Goal: Transaction & Acquisition: Book appointment/travel/reservation

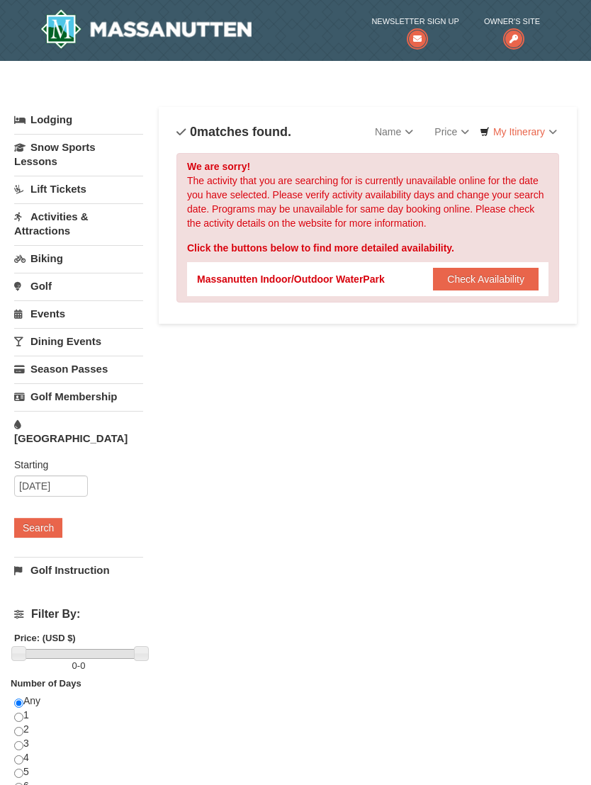
click at [526, 269] on button "Check Availability" at bounding box center [486, 279] width 106 height 23
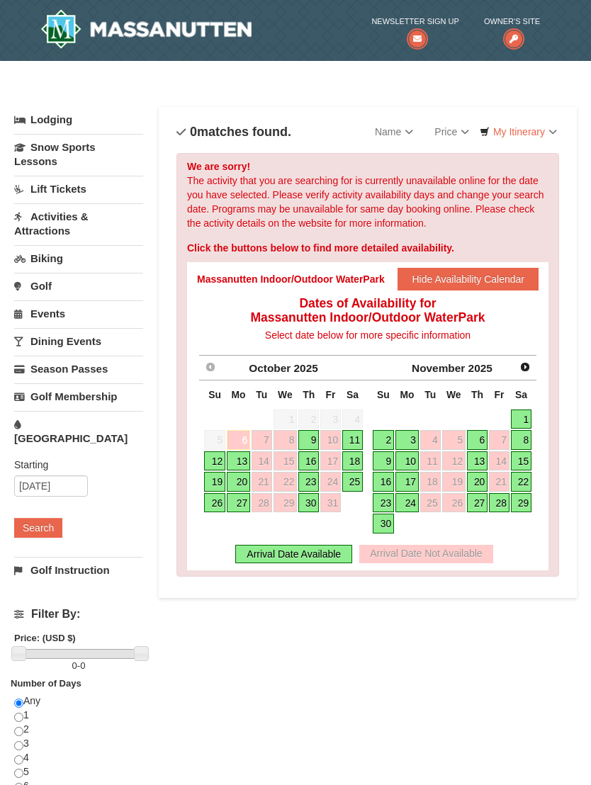
click at [354, 461] on link "18" at bounding box center [352, 462] width 21 height 20
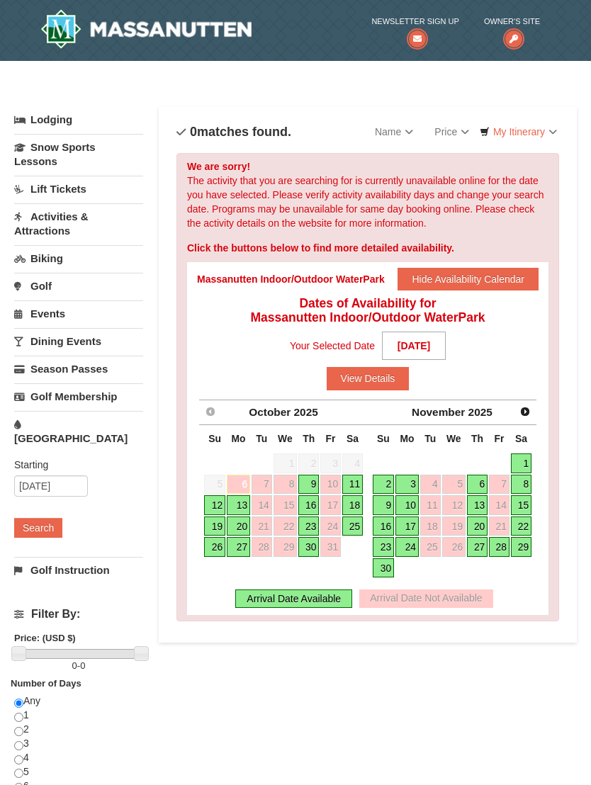
click at [360, 385] on button "View Details" at bounding box center [368, 378] width 83 height 23
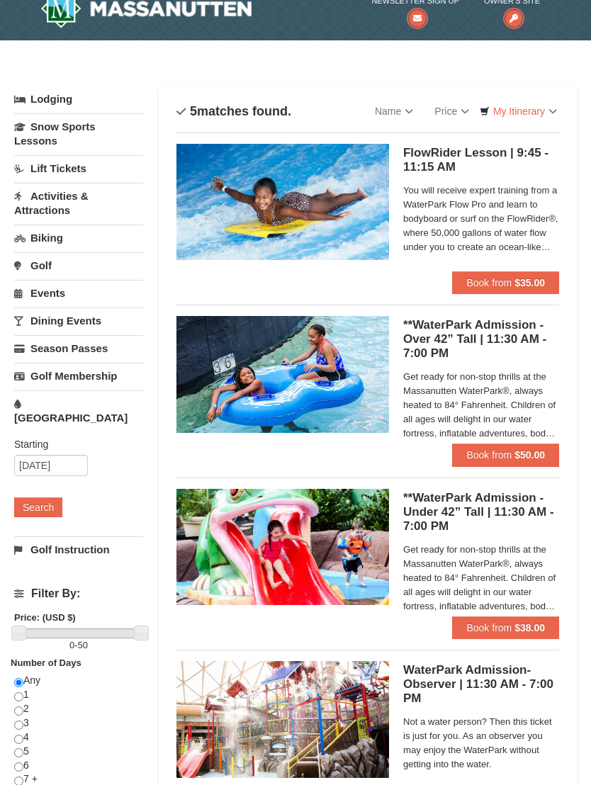
scroll to position [23, 0]
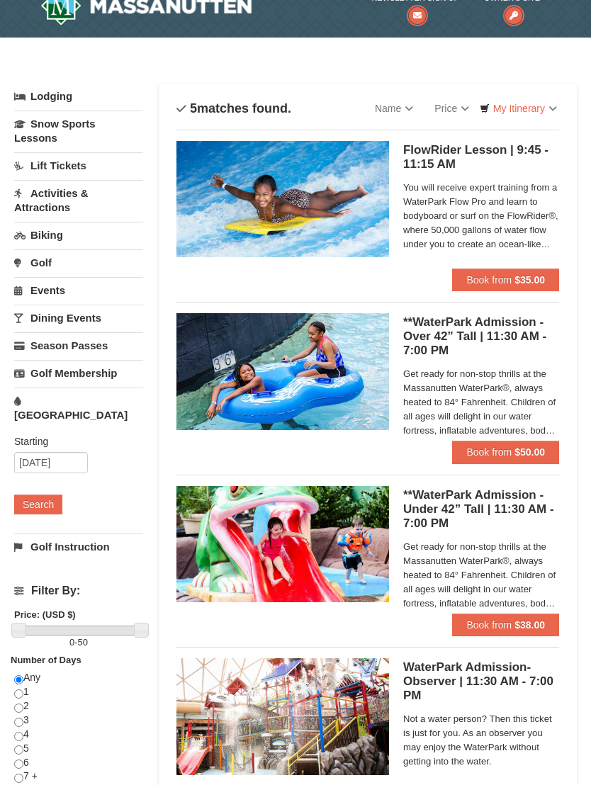
click at [521, 328] on h5 "**WaterPark Admission - Over 42” Tall | 11:30 AM - 7:00 PM Massanutten Indoor/O…" at bounding box center [481, 336] width 156 height 43
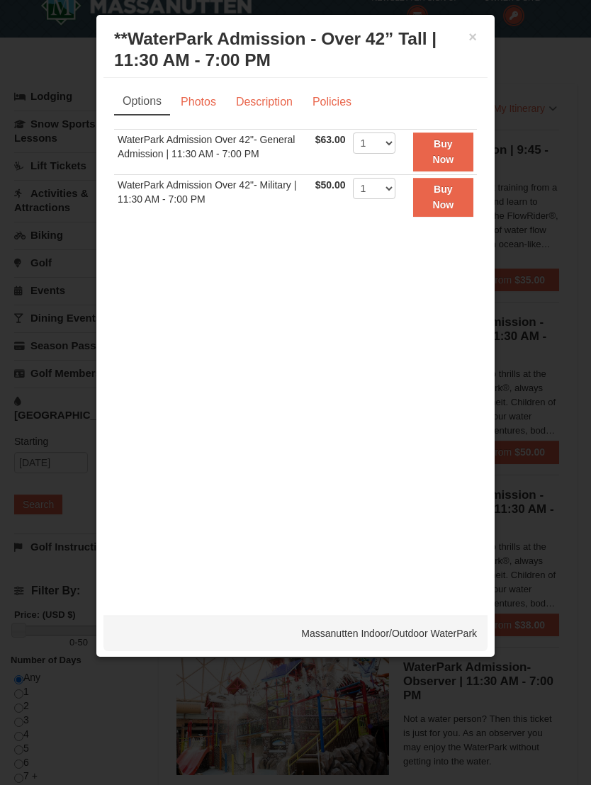
click at [214, 100] on link "Photos" at bounding box center [199, 102] width 54 height 27
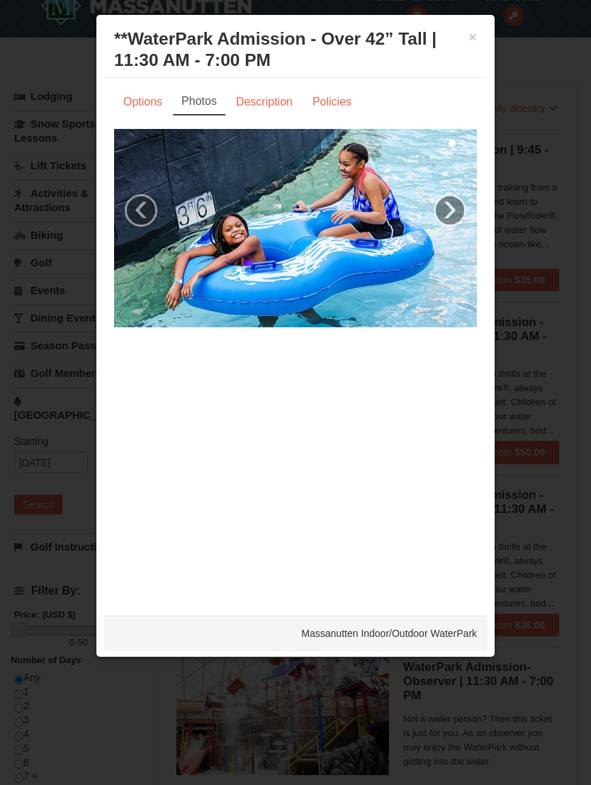
click at [343, 89] on link "Policies" at bounding box center [331, 102] width 57 height 27
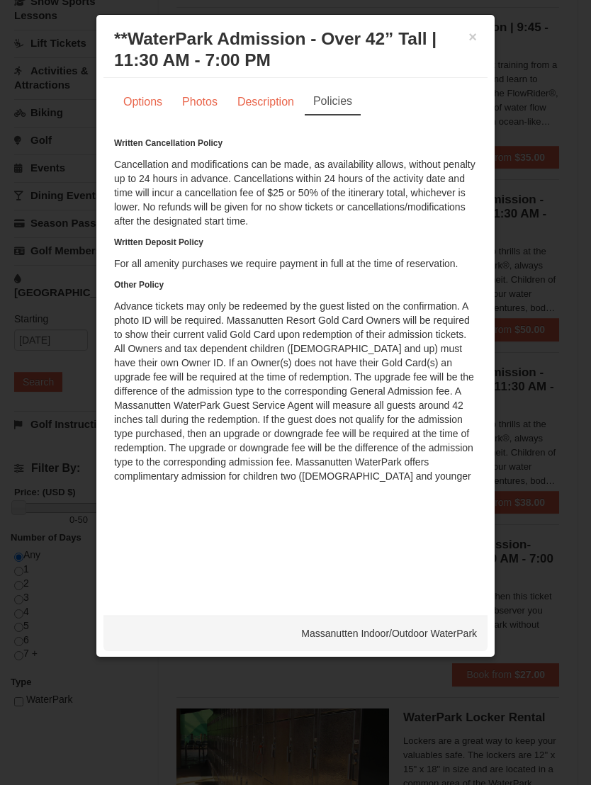
scroll to position [159, 0]
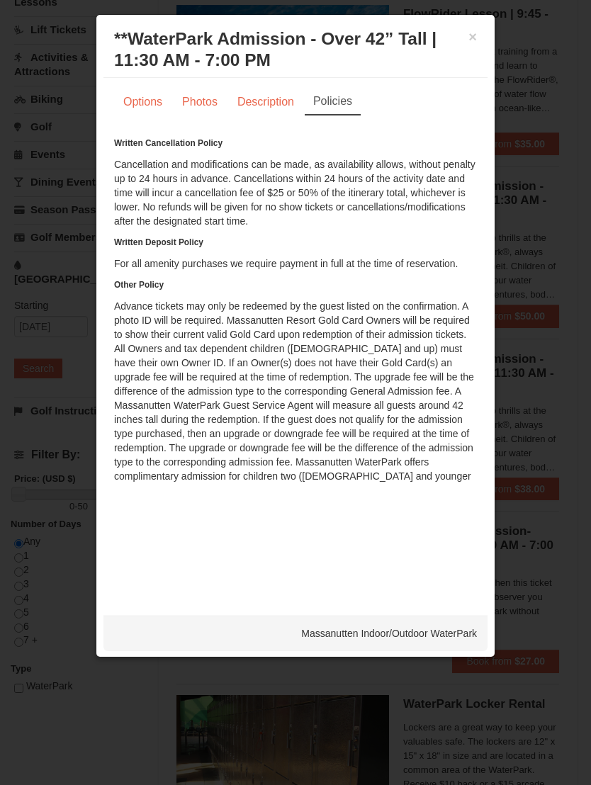
click at [460, 27] on div "× **WaterPark Admission - Over 42” Tall | 11:30 AM - 7:00 PM Massanutten Indoor…" at bounding box center [295, 50] width 384 height 56
click at [469, 35] on button "×" at bounding box center [473, 37] width 9 height 14
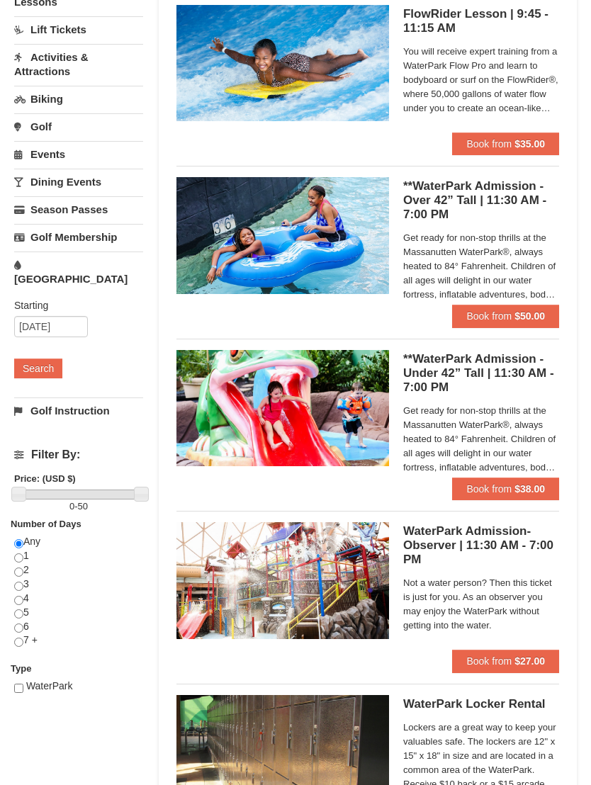
click at [113, 70] on link "Activities & Attractions" at bounding box center [78, 64] width 129 height 40
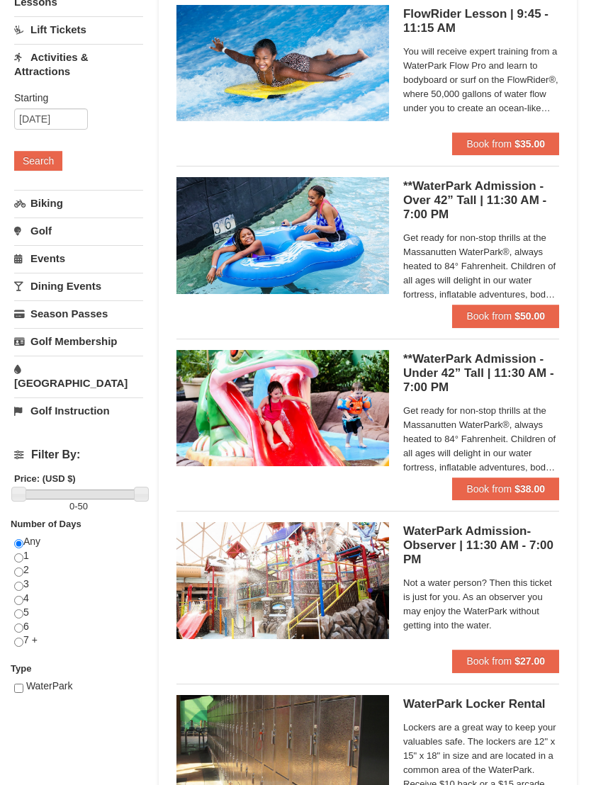
click at [59, 155] on button "Search" at bounding box center [38, 161] width 48 height 20
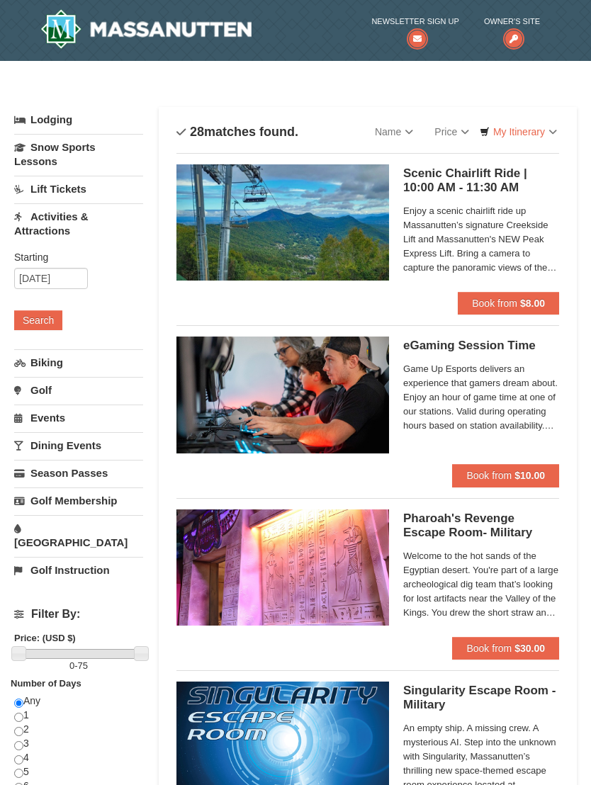
click at [243, 224] on img at bounding box center [283, 222] width 213 height 116
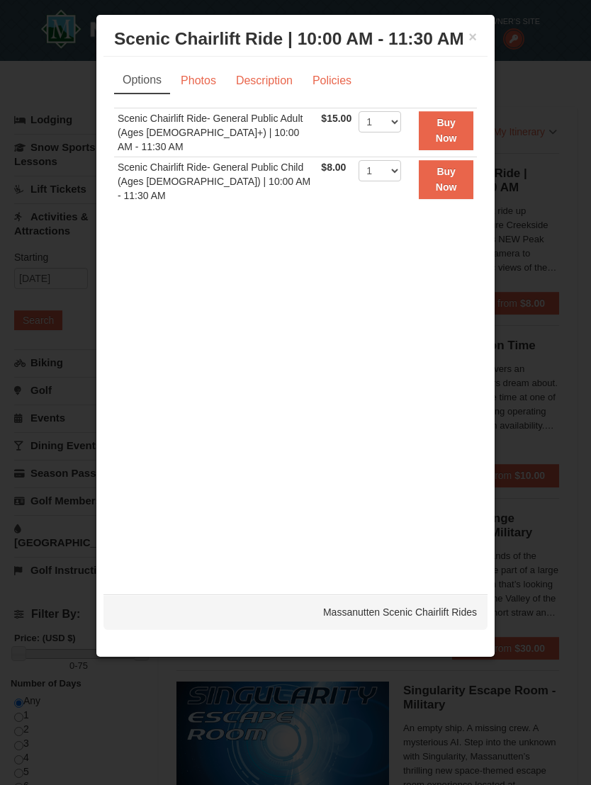
click at [195, 80] on link "Photos" at bounding box center [199, 80] width 54 height 27
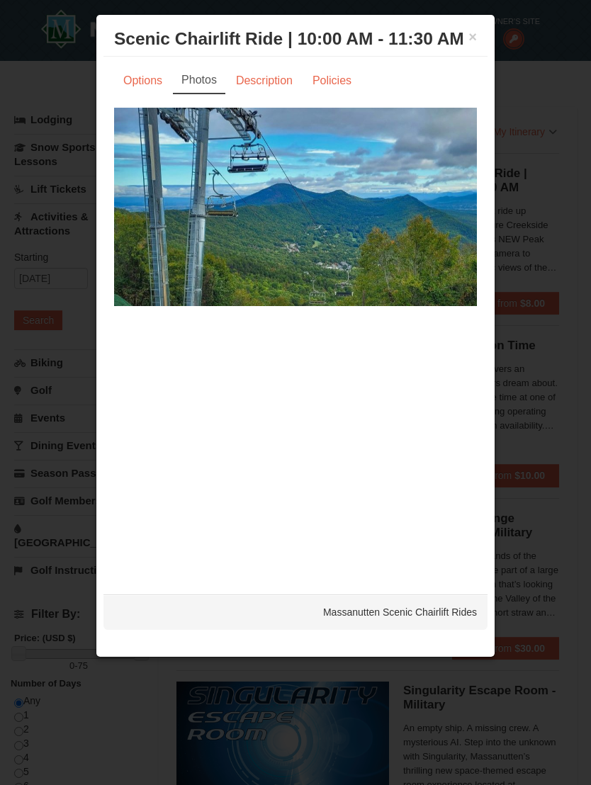
click at [265, 94] on link "Description" at bounding box center [264, 80] width 75 height 27
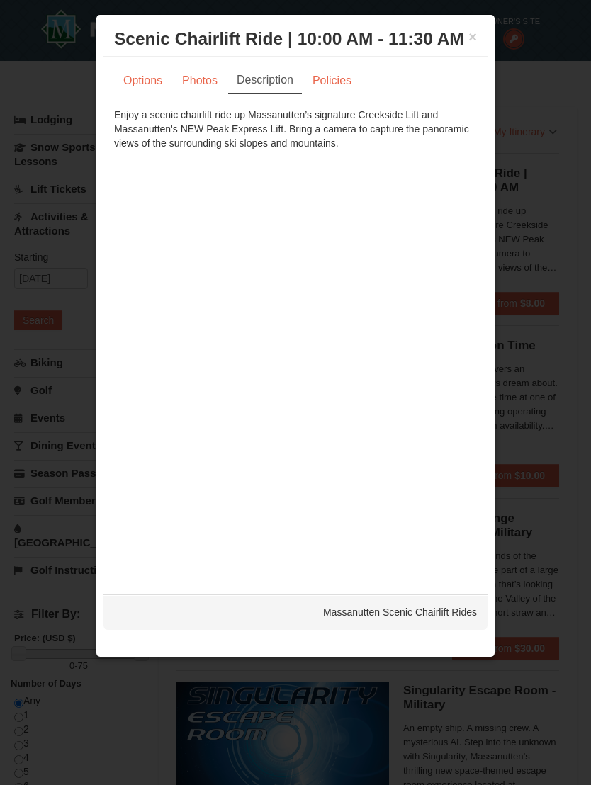
click at [340, 86] on link "Policies" at bounding box center [331, 80] width 57 height 27
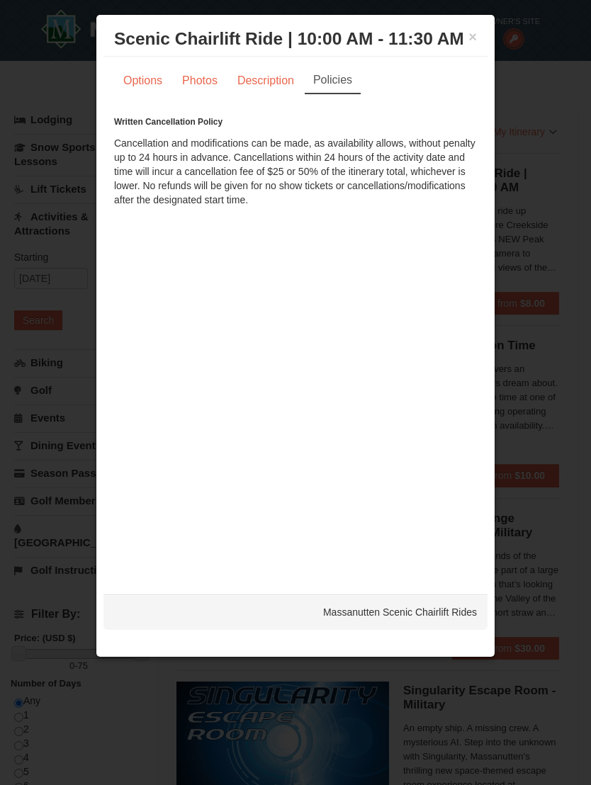
click at [476, 33] on button "×" at bounding box center [473, 37] width 9 height 14
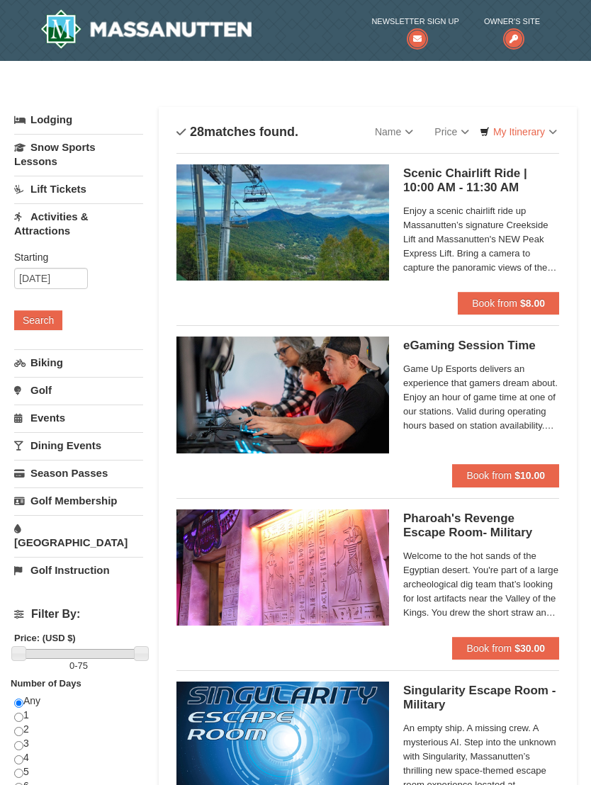
click at [523, 306] on strong "$8.00" at bounding box center [532, 303] width 25 height 11
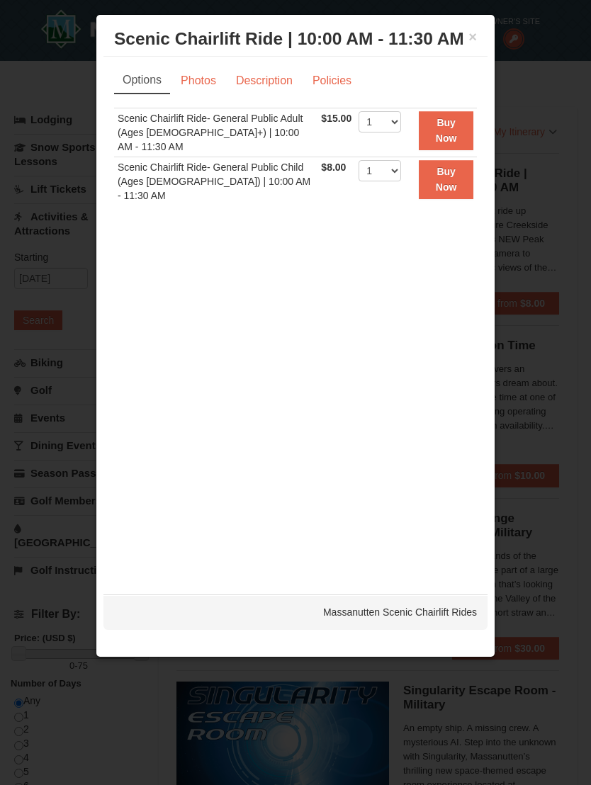
click at [476, 38] on button "×" at bounding box center [473, 37] width 9 height 14
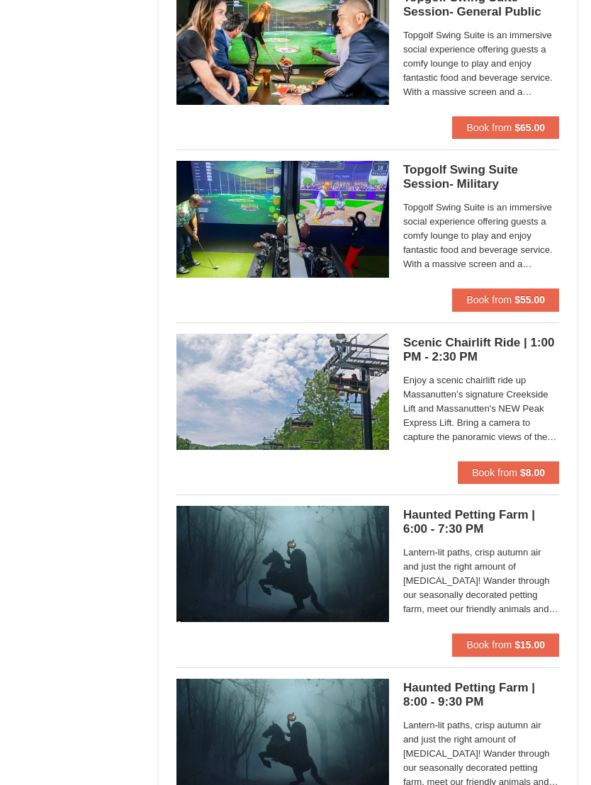
scroll to position [2247, 0]
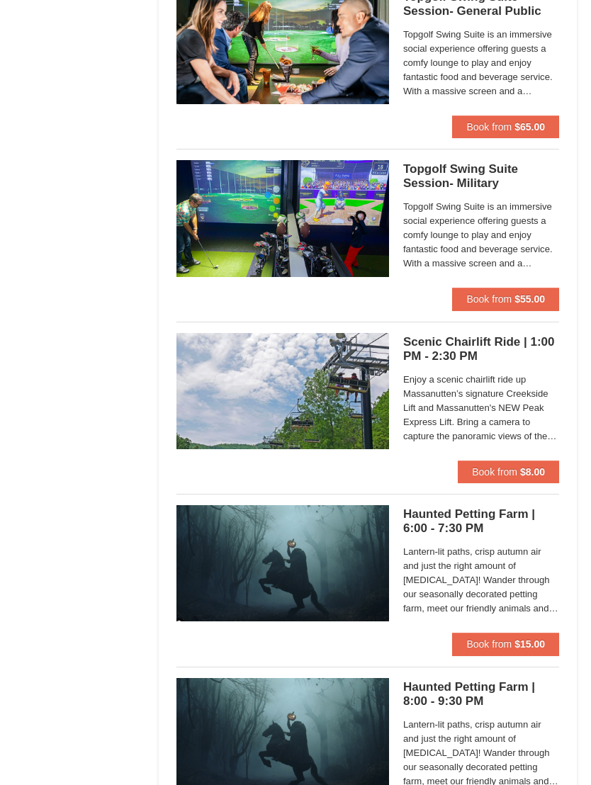
click at [510, 512] on h5 "Haunted Petting Farm | 6:00 - 7:30 PM Woodstone Meadows Stable and Petting Farm" at bounding box center [481, 522] width 156 height 28
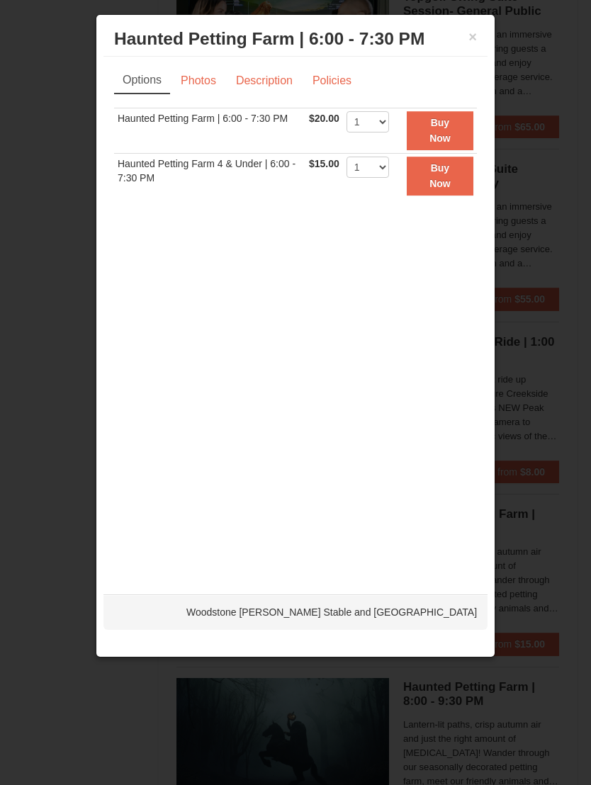
click at [459, 603] on div "Woodstone [PERSON_NAME] Stable and [GEOGRAPHIC_DATA]" at bounding box center [295, 612] width 384 height 35
click at [555, 415] on div at bounding box center [295, 392] width 591 height 785
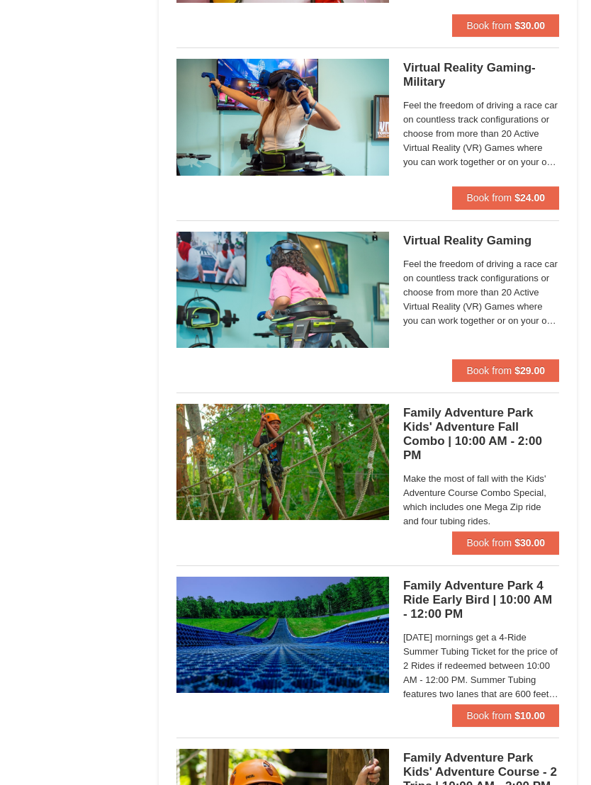
scroll to position [3212, 0]
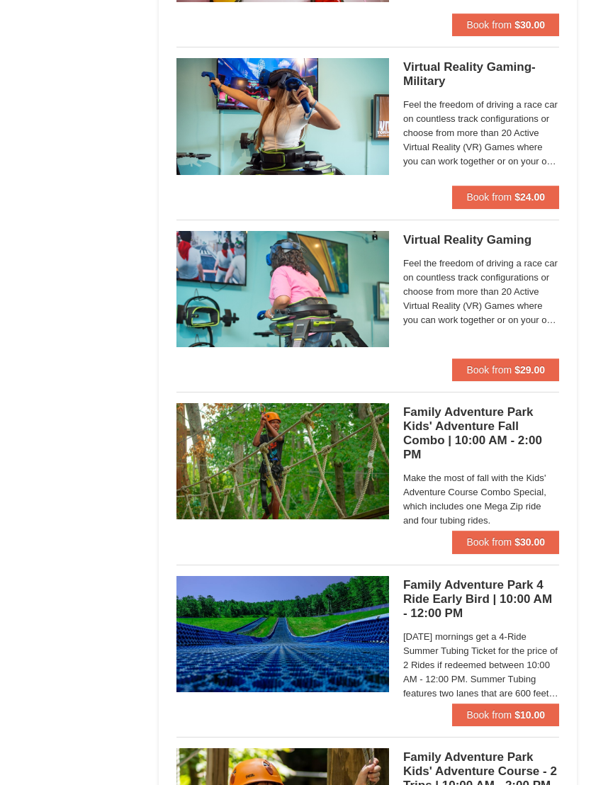
click at [483, 619] on div "Family Adventure Park 4 Ride Early Bird | 10:00 AM - 12:00 PM Massanutten Famil…" at bounding box center [481, 640] width 156 height 128
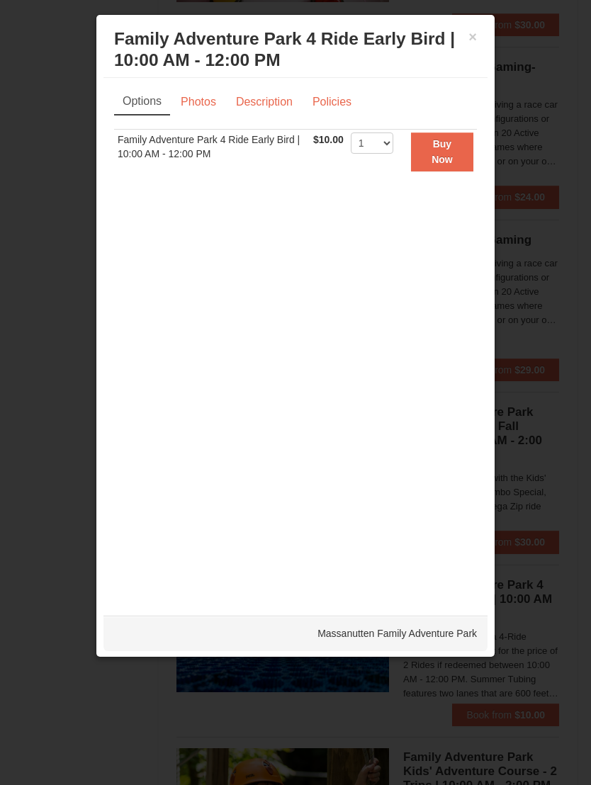
click at [279, 94] on link "Description" at bounding box center [264, 102] width 75 height 27
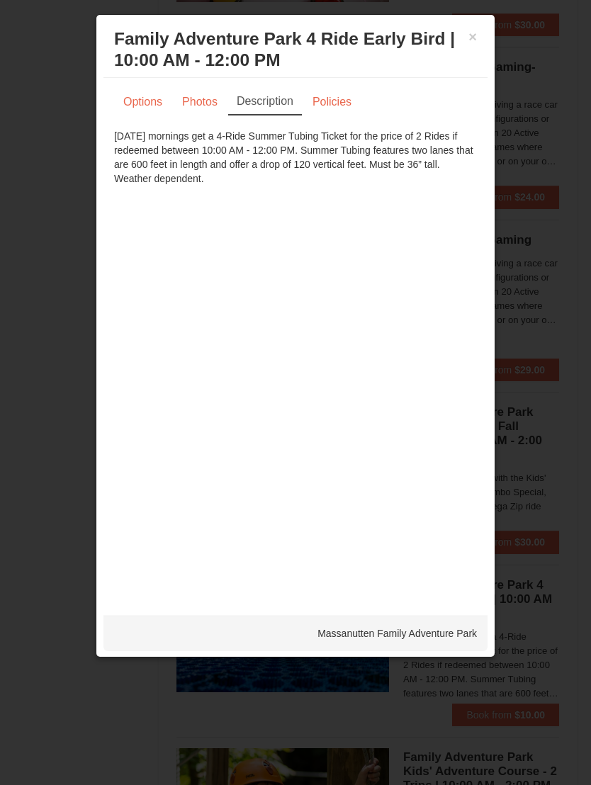
click at [564, 258] on div at bounding box center [295, 392] width 591 height 785
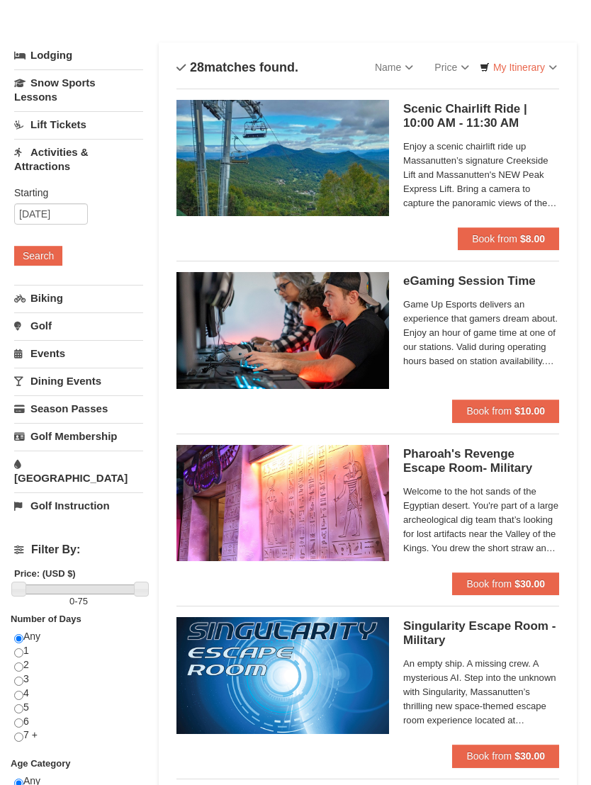
scroll to position [0, 0]
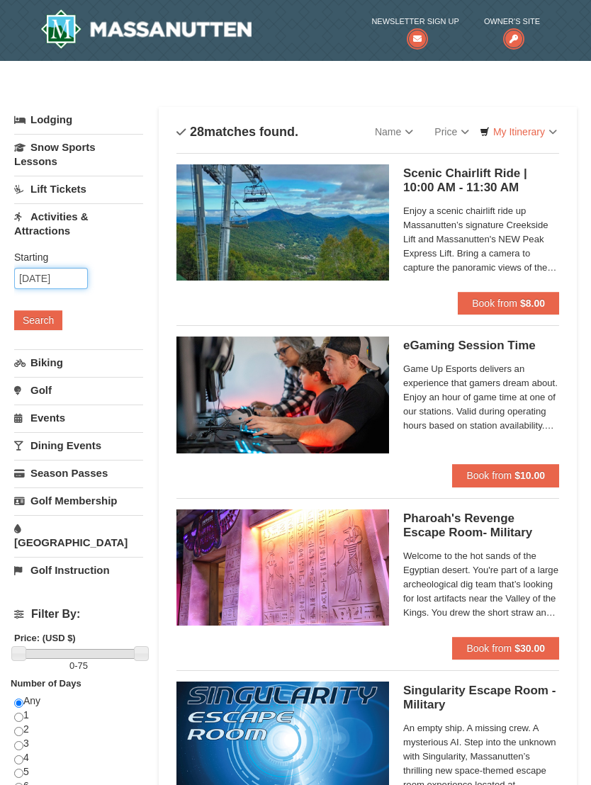
click at [70, 285] on input "10/18/2025" at bounding box center [51, 278] width 74 height 21
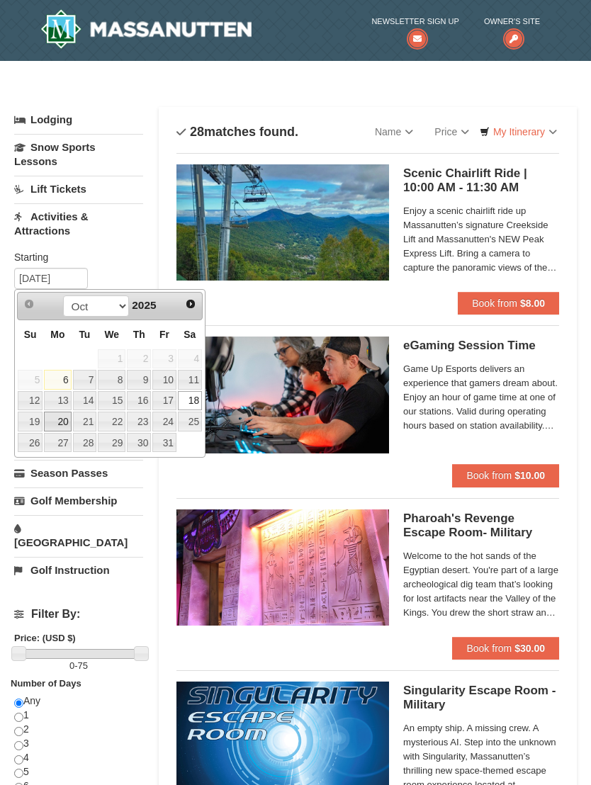
click at [62, 420] on link "20" at bounding box center [57, 422] width 27 height 20
type input "10/20/2025"
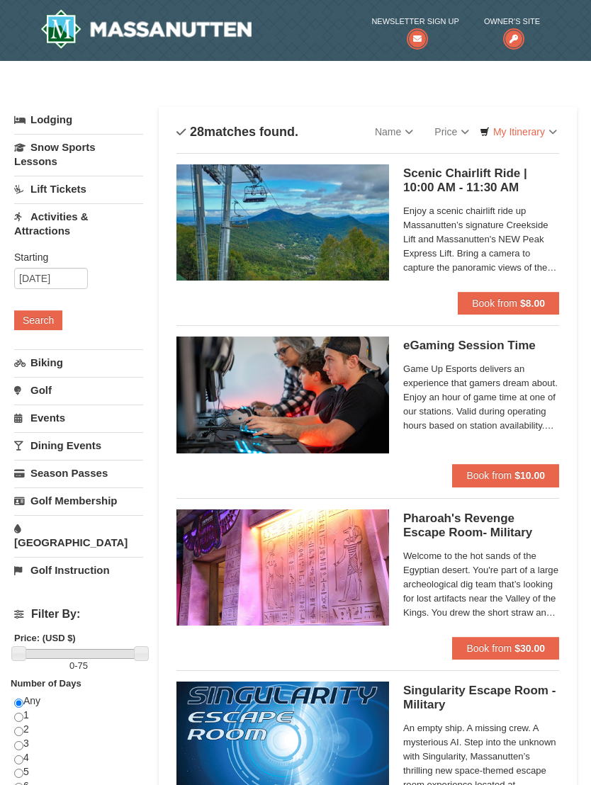
click at [48, 324] on button "Search" at bounding box center [38, 320] width 48 height 20
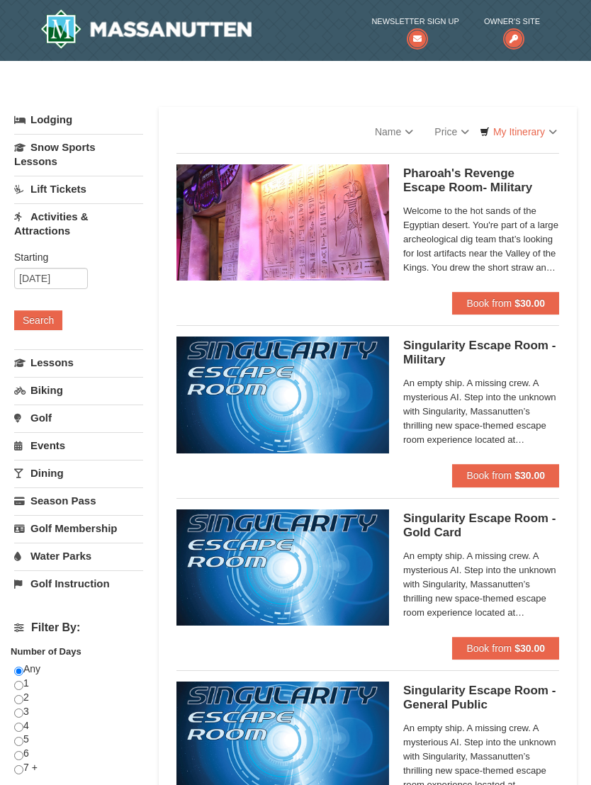
select select "10"
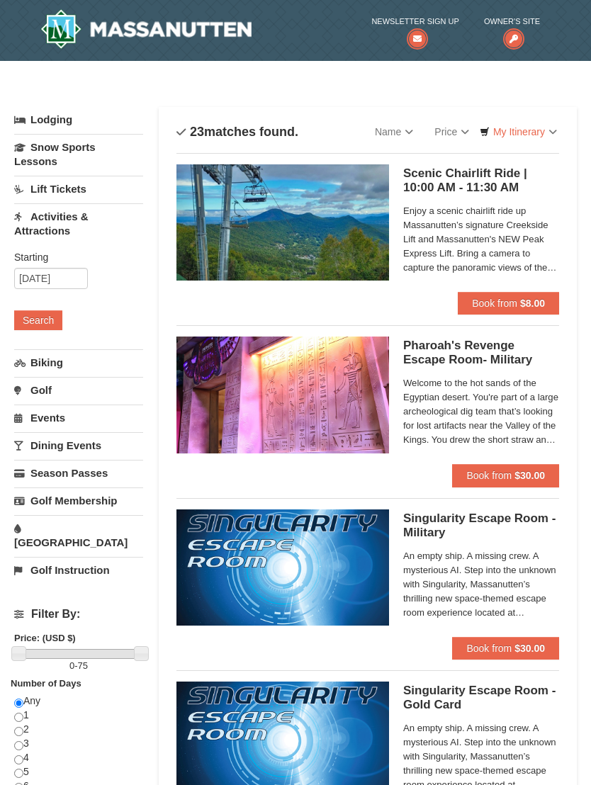
click at [540, 246] on span "Enjoy a scenic chairlift ride up Massanutten’s signature Creekside Lift and Mas…" at bounding box center [481, 239] width 156 height 71
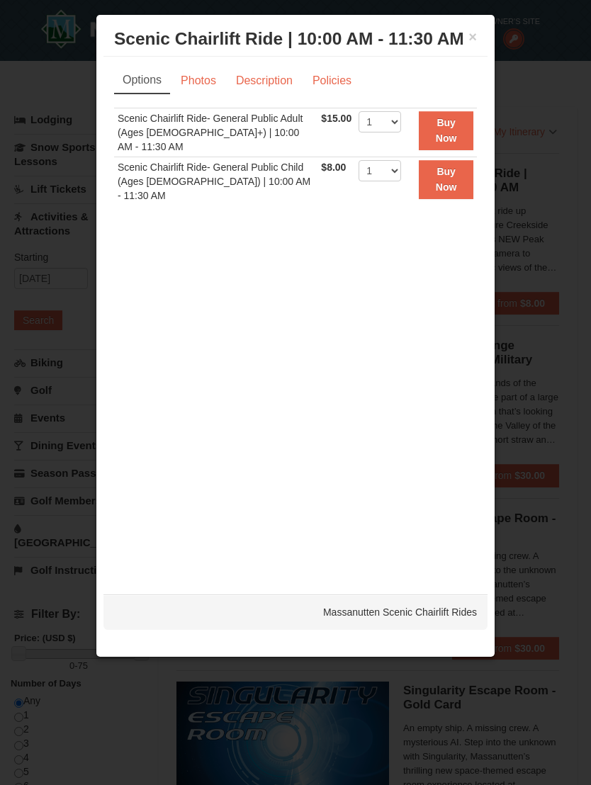
click at [563, 218] on div at bounding box center [295, 392] width 591 height 785
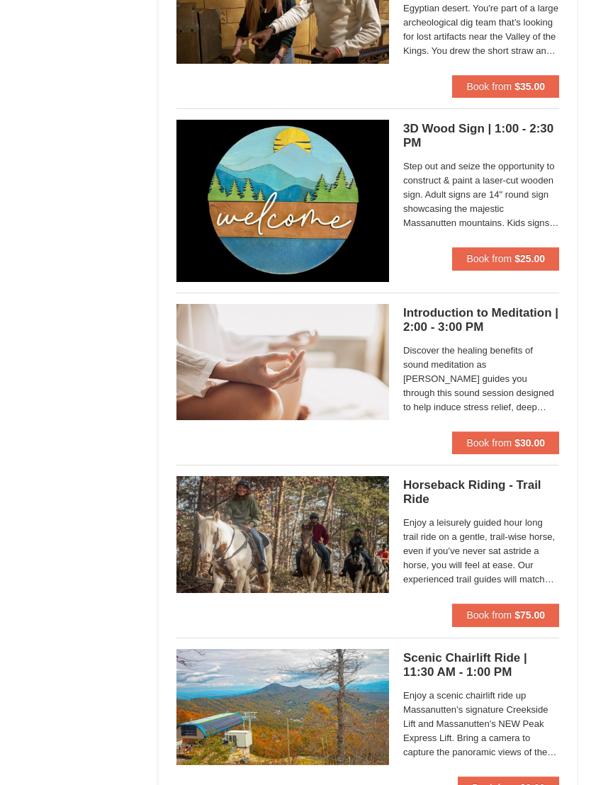
scroll to position [1074, 0]
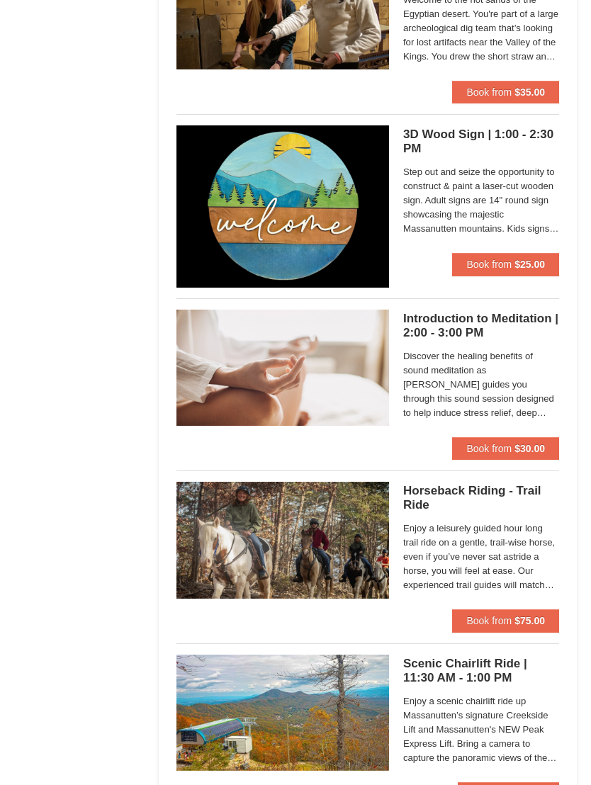
click at [558, 195] on span "Step out and seize the opportunity to construct & paint a laser-cut wooden sign…" at bounding box center [481, 200] width 156 height 71
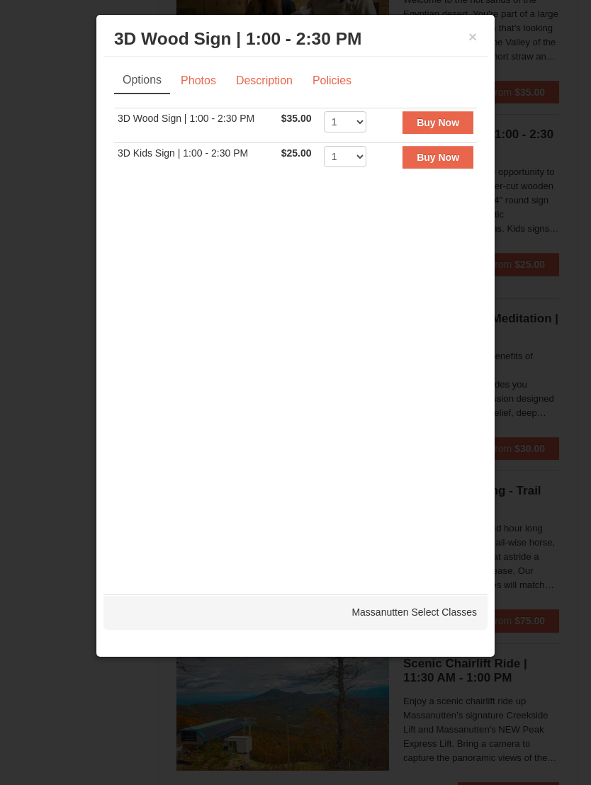
click at [554, 245] on div at bounding box center [295, 392] width 591 height 785
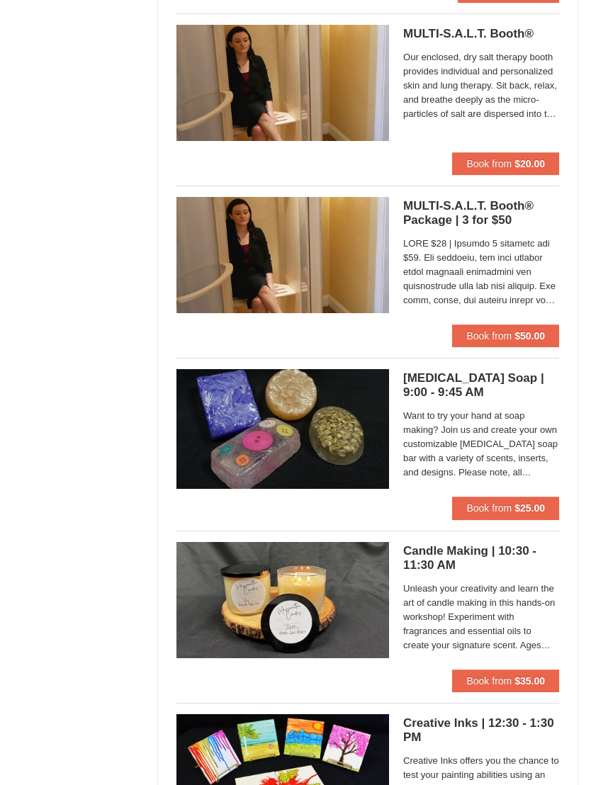
scroll to position [3032, 0]
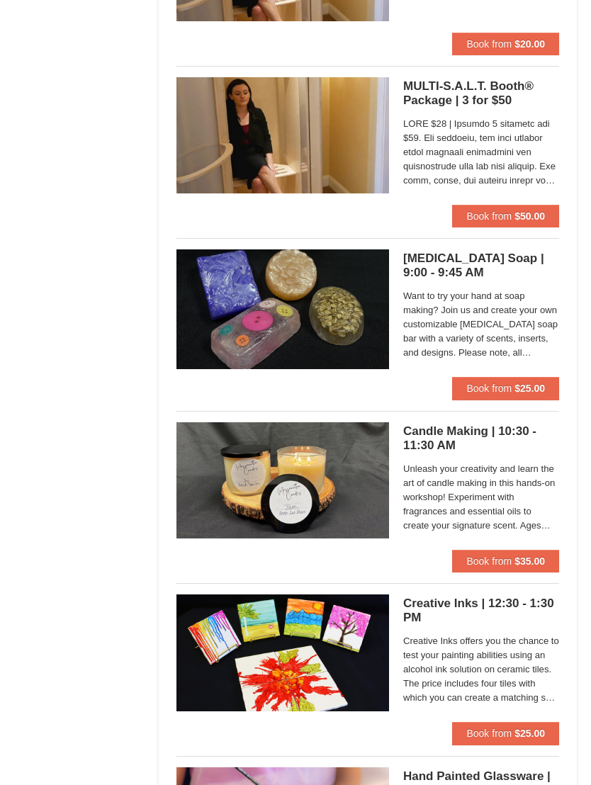
click at [526, 303] on span "Want to try your hand at soap making? Join us and create your own customizable …" at bounding box center [481, 324] width 156 height 71
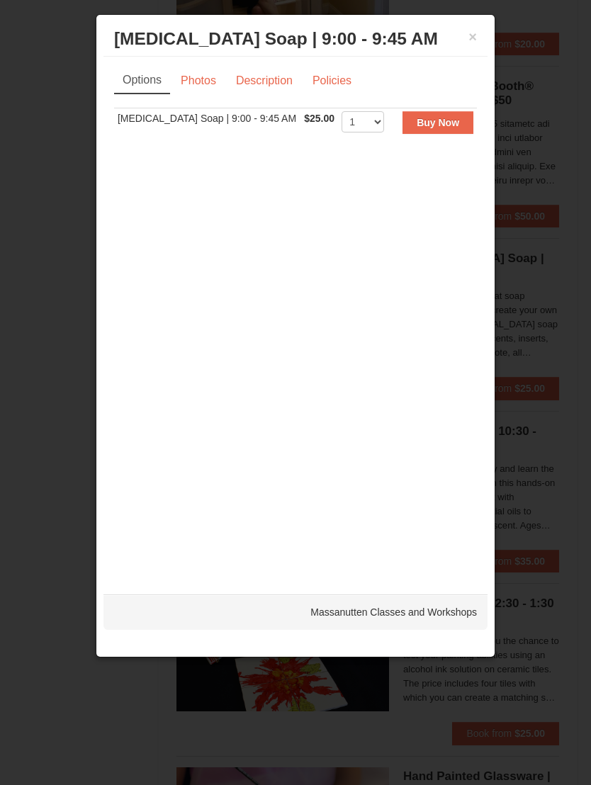
click at [576, 191] on div at bounding box center [295, 392] width 591 height 785
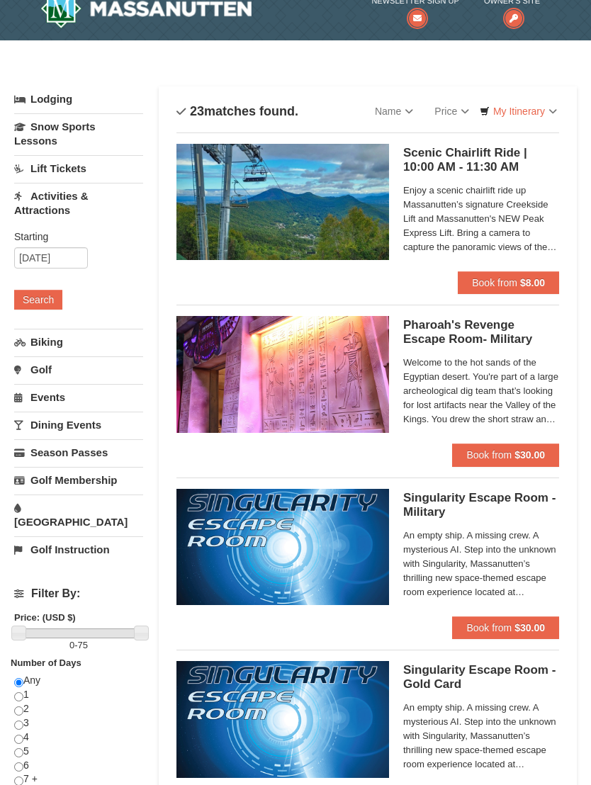
scroll to position [0, 0]
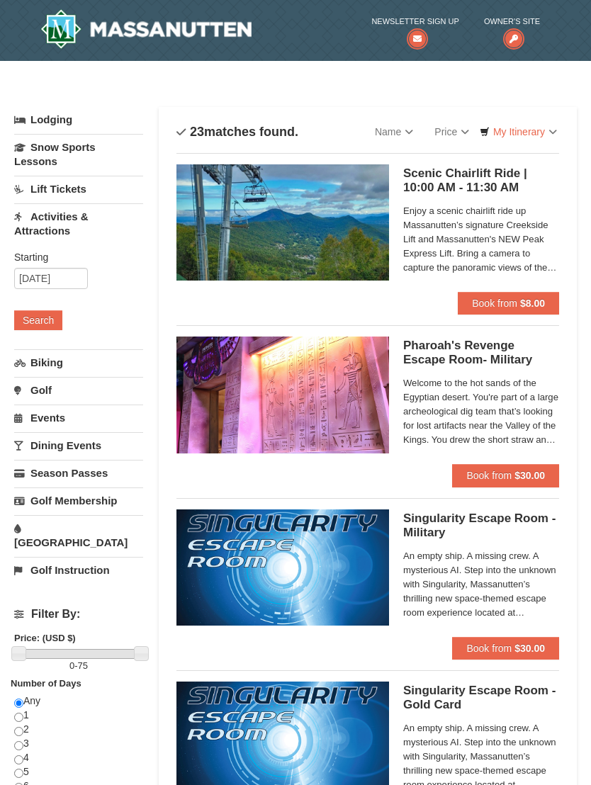
click at [107, 430] on link "Events" at bounding box center [78, 418] width 129 height 26
click at [43, 407] on button "Search" at bounding box center [38, 403] width 48 height 20
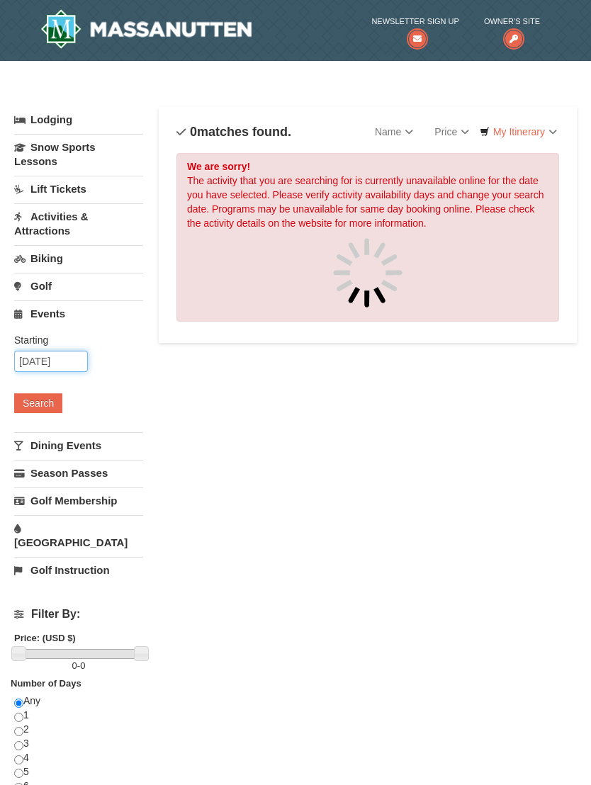
click at [72, 363] on input "10/20/2025" at bounding box center [51, 361] width 74 height 21
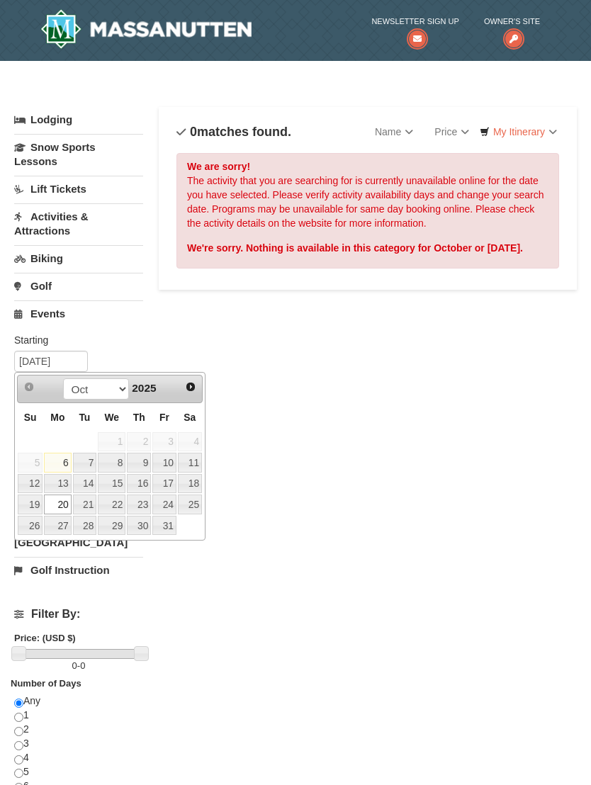
click at [173, 486] on link "17" at bounding box center [164, 484] width 24 height 20
type input "10/17/2025"
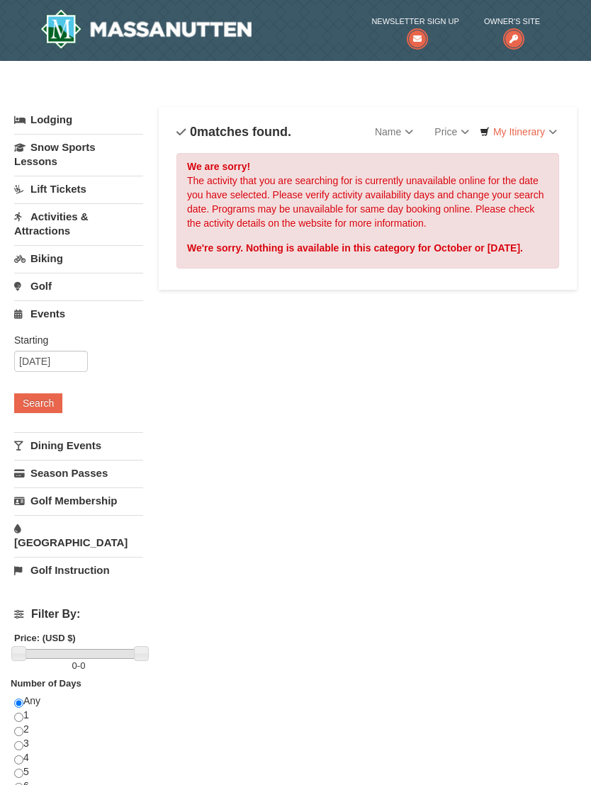
click at [57, 405] on button "Search" at bounding box center [38, 403] width 48 height 20
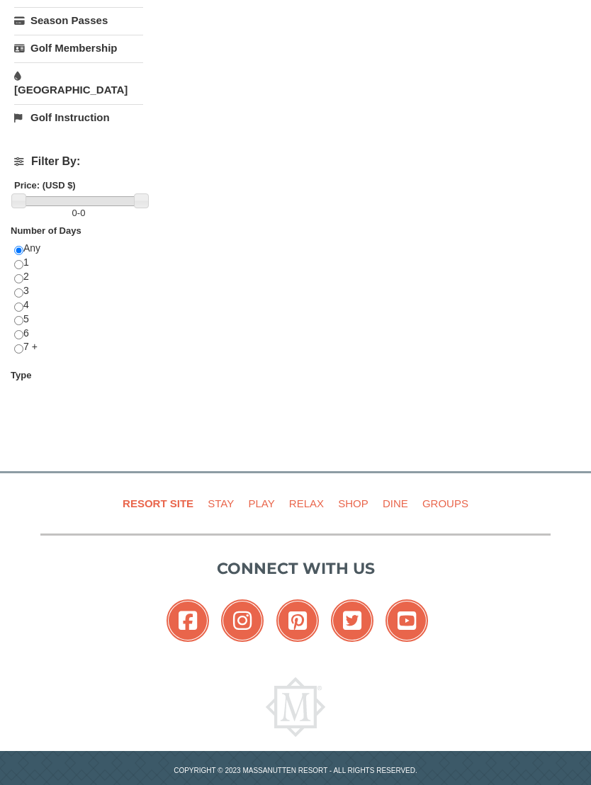
scroll to position [455, 0]
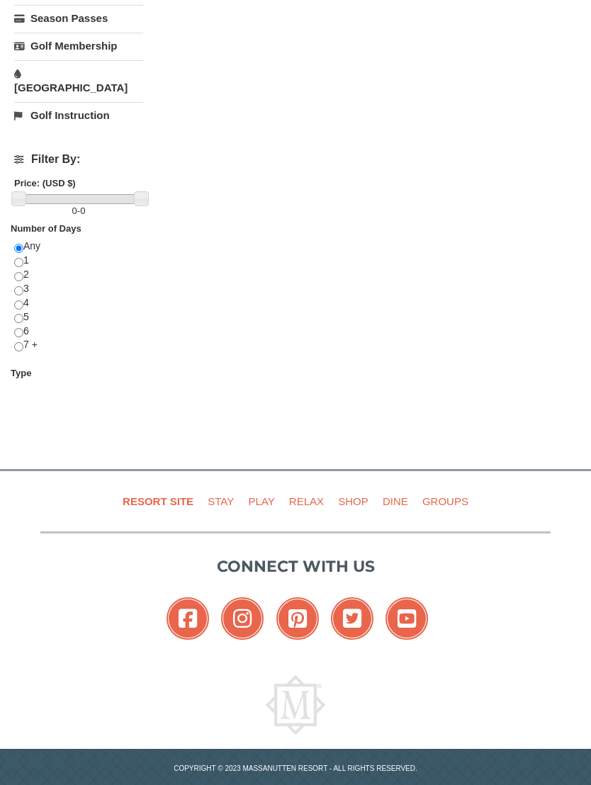
click at [257, 493] on link "Play" at bounding box center [261, 502] width 38 height 32
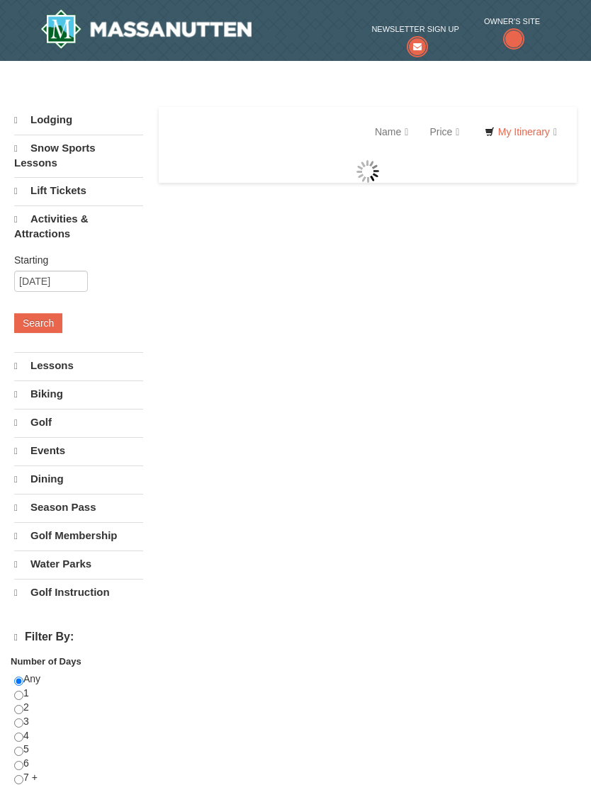
select select "10"
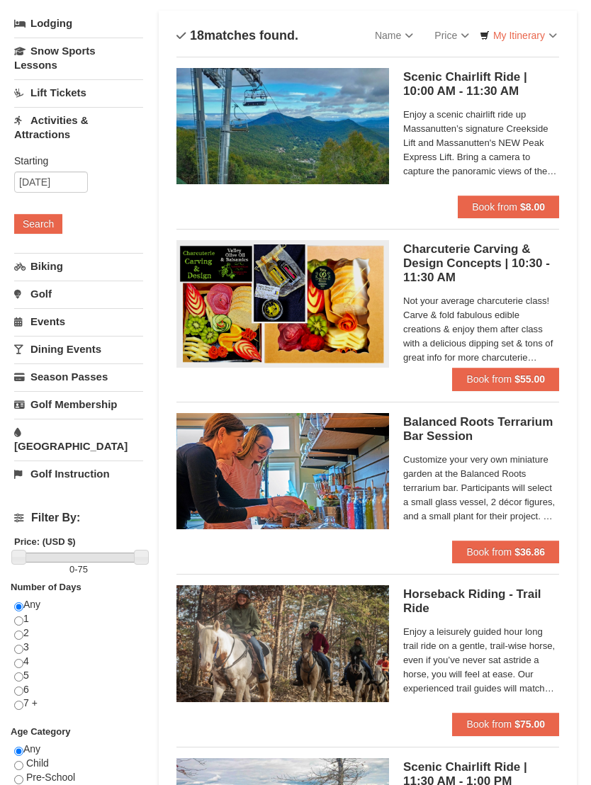
scroll to position [294, 0]
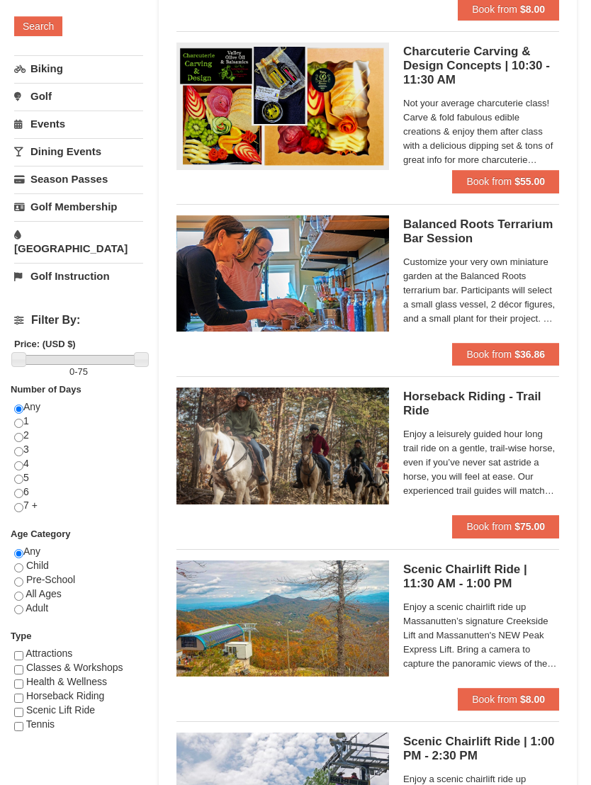
click at [86, 718] on div "Tennis" at bounding box center [78, 725] width 129 height 14
click at [21, 708] on input "checkbox" at bounding box center [18, 712] width 9 height 9
checkbox input "true"
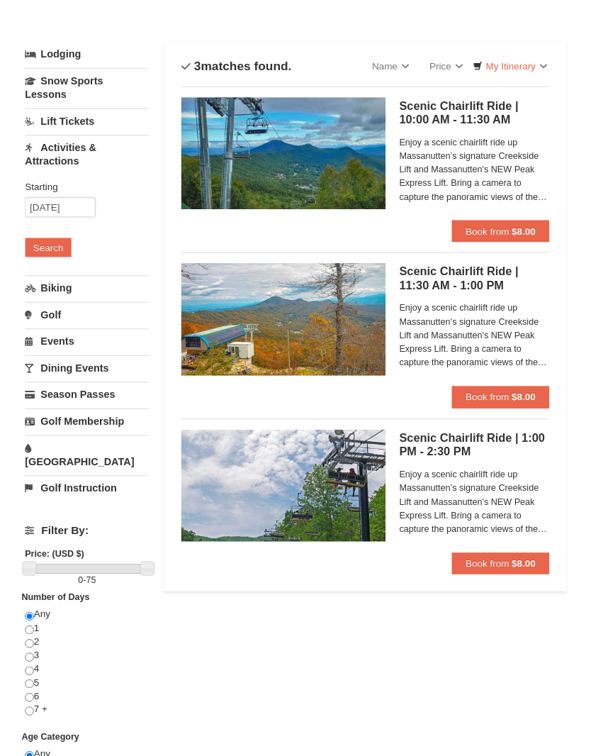
scroll to position [0, 0]
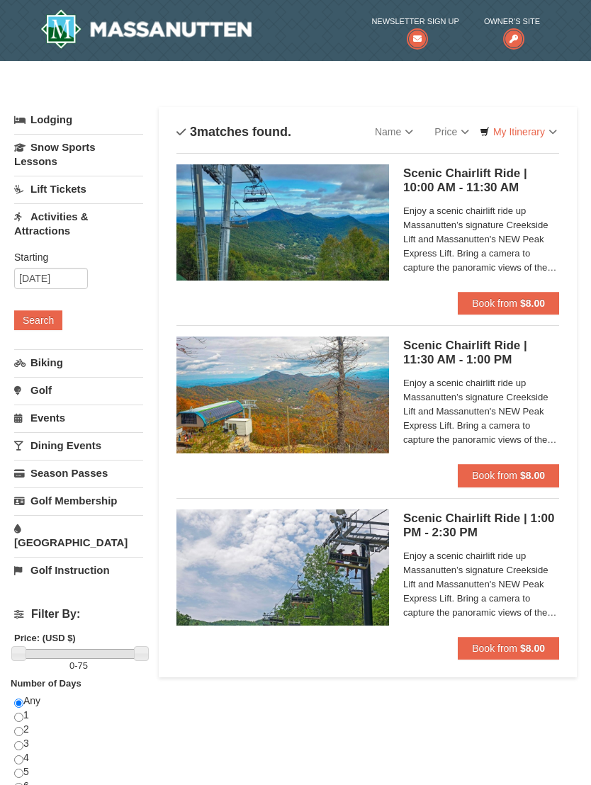
click at [522, 36] on icon at bounding box center [513, 38] width 21 height 21
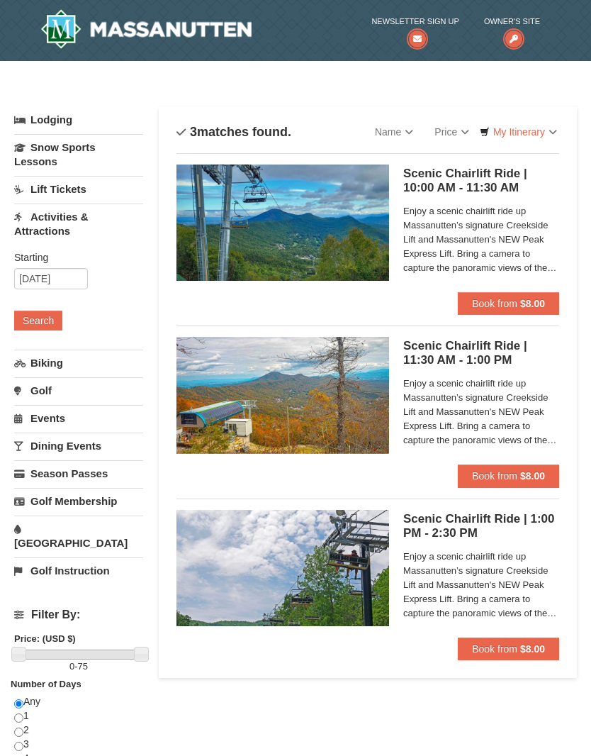
click at [72, 33] on img at bounding box center [145, 29] width 211 height 40
